Goal: Transaction & Acquisition: Obtain resource

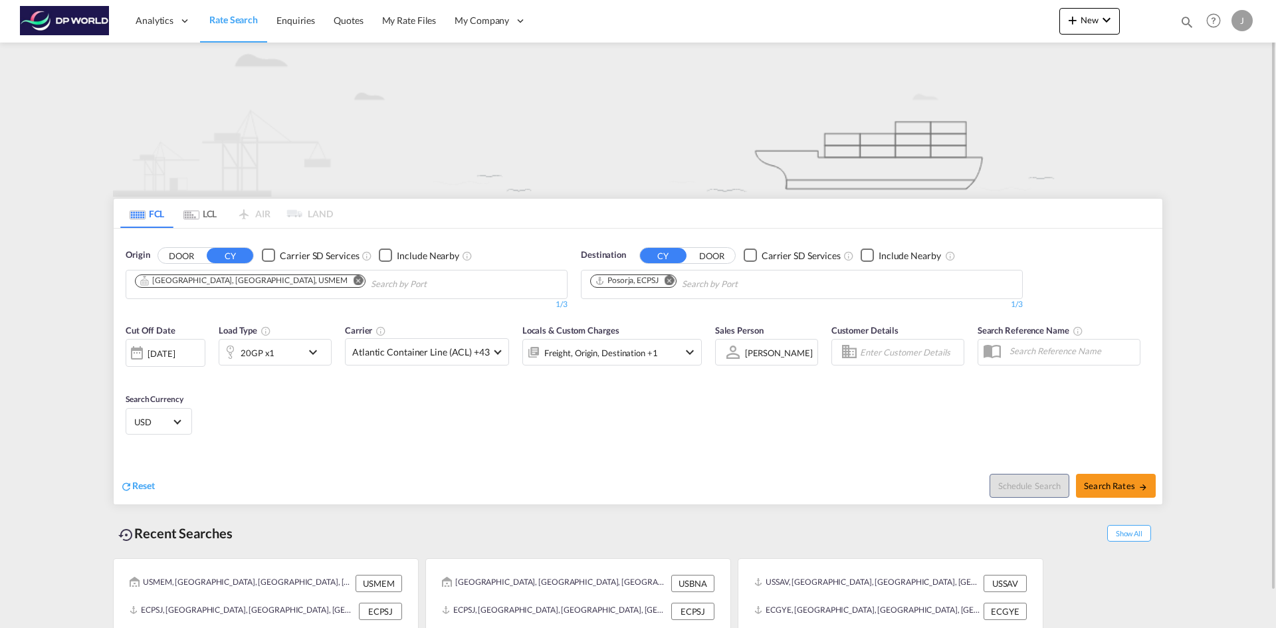
click at [354, 277] on md-icon "Remove" at bounding box center [359, 280] width 10 height 10
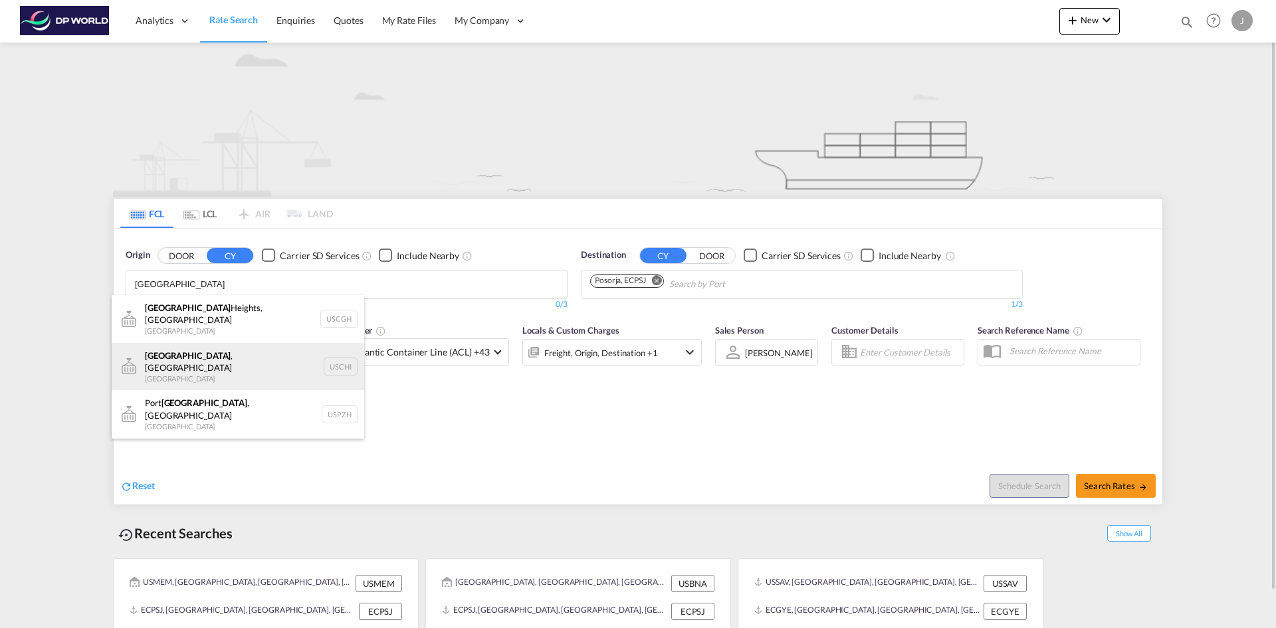
type input "[GEOGRAPHIC_DATA]"
click at [175, 357] on div "[GEOGRAPHIC_DATA] , IL United States USCHI" at bounding box center [238, 367] width 253 height 48
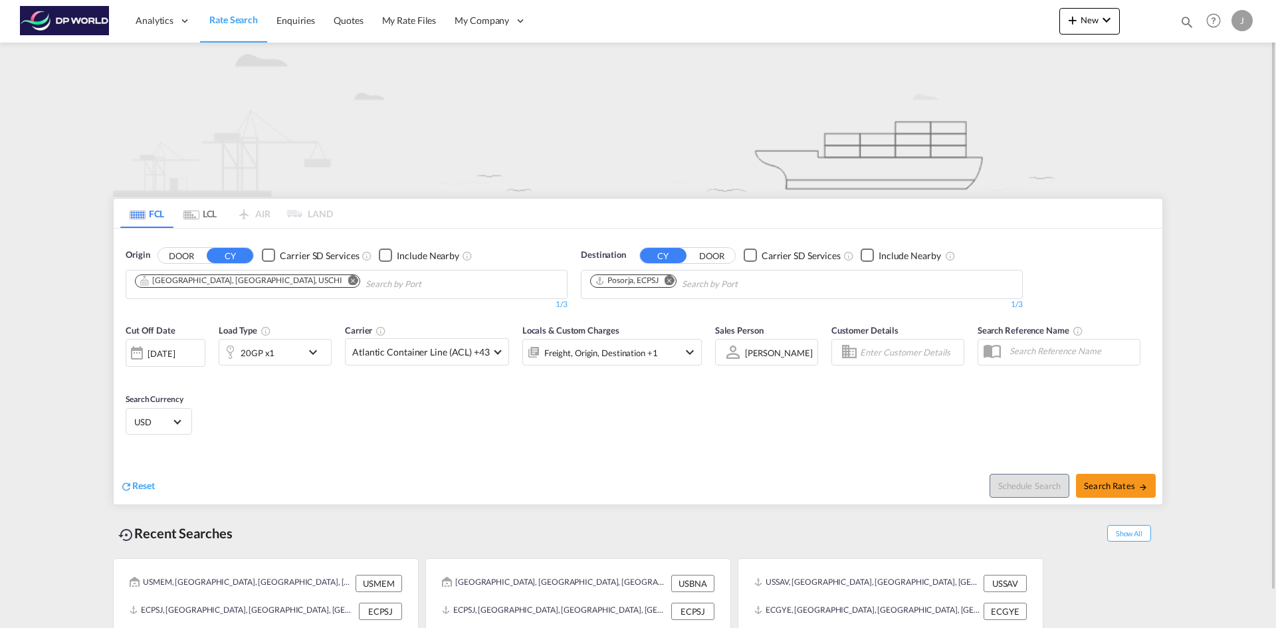
click at [674, 279] on md-icon "Remove" at bounding box center [670, 280] width 10 height 10
type input "Paranagua"
click at [608, 313] on div "Paranagua [GEOGRAPHIC_DATA] BRPNG" at bounding box center [693, 315] width 253 height 40
click at [319, 350] on md-icon "icon-chevron-down" at bounding box center [316, 352] width 23 height 16
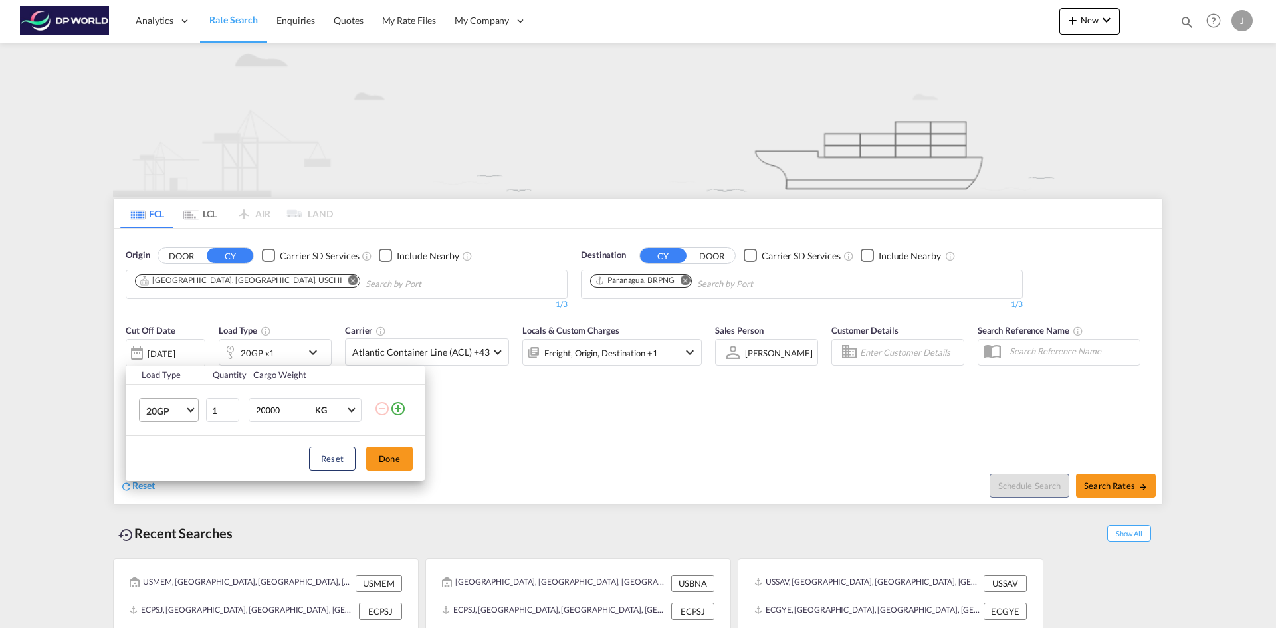
click at [194, 410] on md-select-value "20GP" at bounding box center [171, 410] width 53 height 23
click at [160, 479] on div "40RE" at bounding box center [157, 479] width 22 height 13
click at [386, 457] on button "Done" at bounding box center [389, 459] width 47 height 24
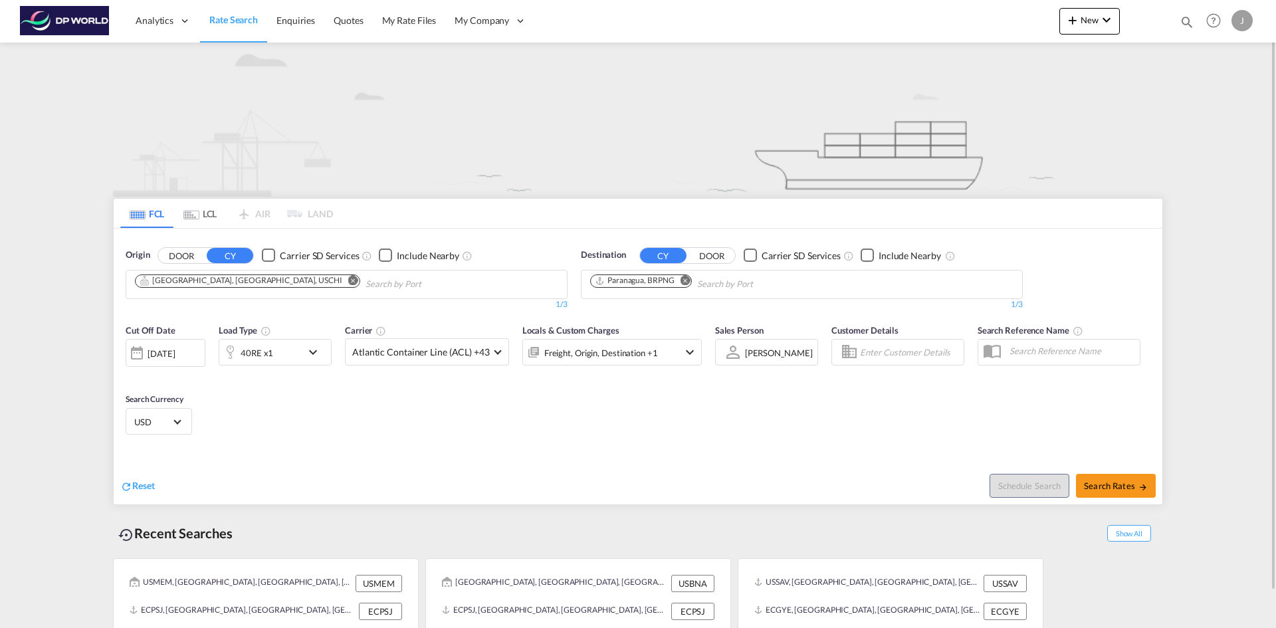
click at [137, 352] on div at bounding box center [136, 353] width 21 height 27
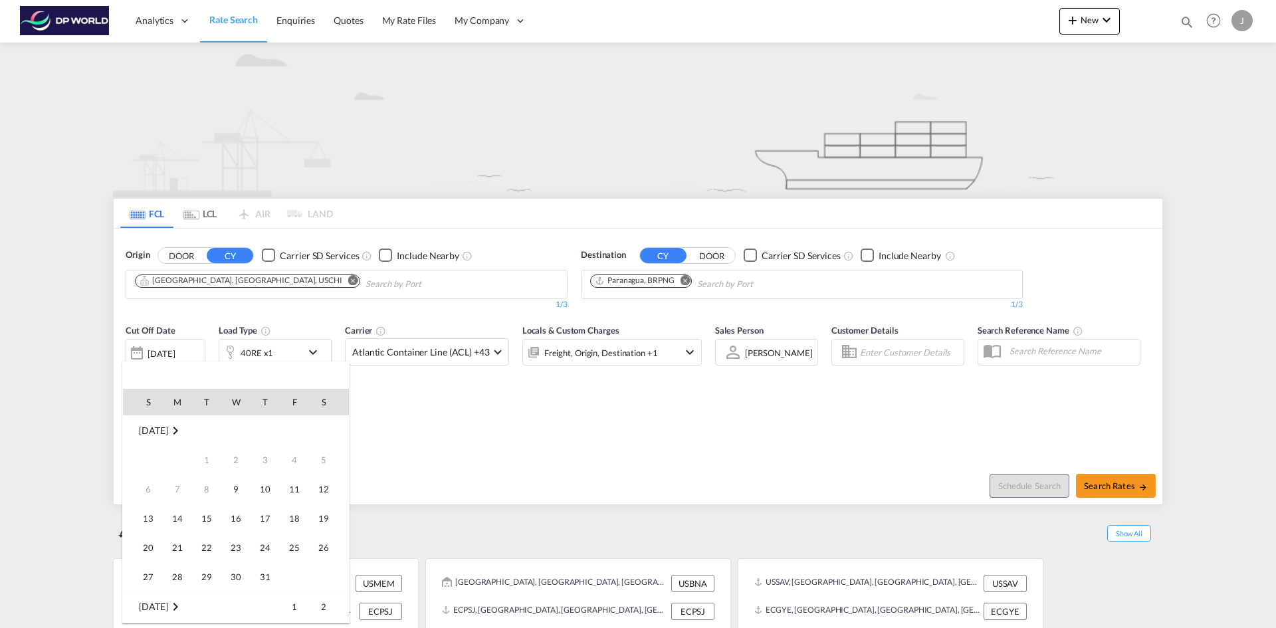
scroll to position [529, 0]
click at [297, 483] on span "17" at bounding box center [294, 489] width 27 height 27
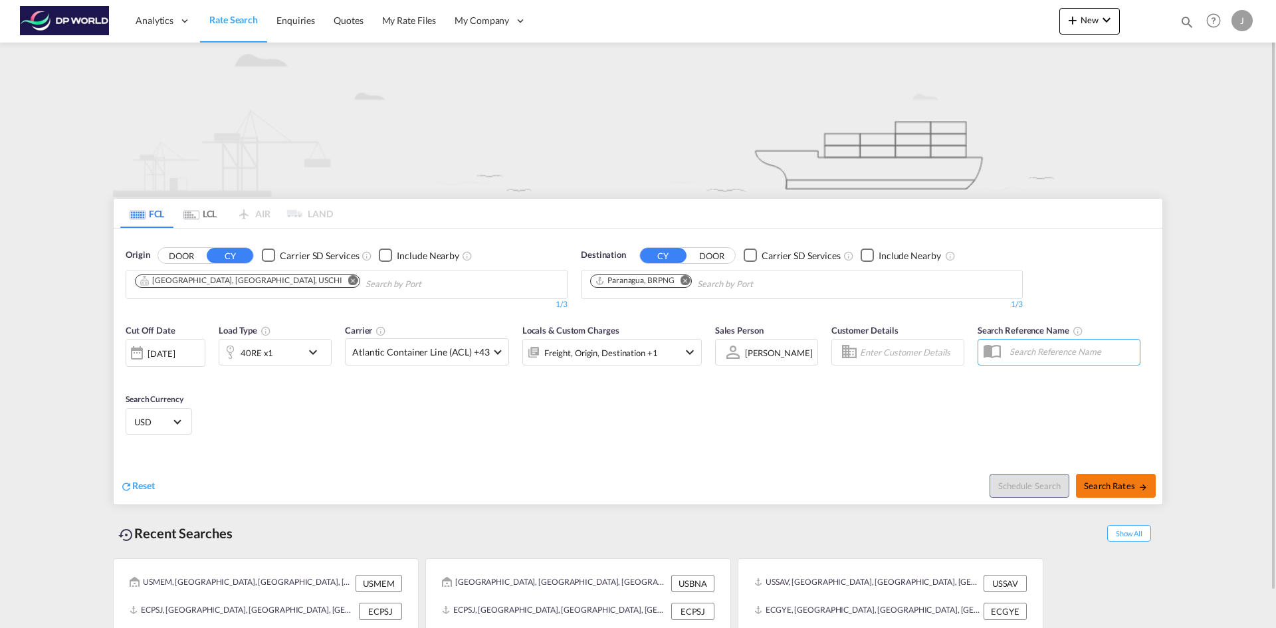
click at [1132, 488] on span "Search Rates" at bounding box center [1116, 486] width 64 height 11
type input "USCHI to BRPNG / [DATE]"
